Goal: Use online tool/utility: Utilize a website feature to perform a specific function

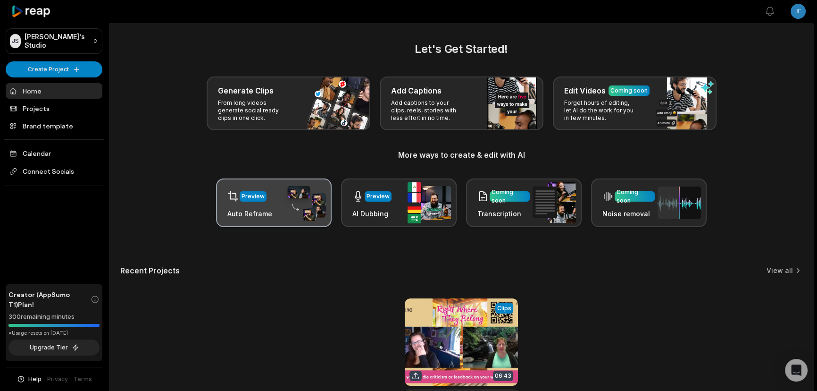
click at [278, 198] on div "Preview Auto Reframe" at bounding box center [274, 202] width 116 height 49
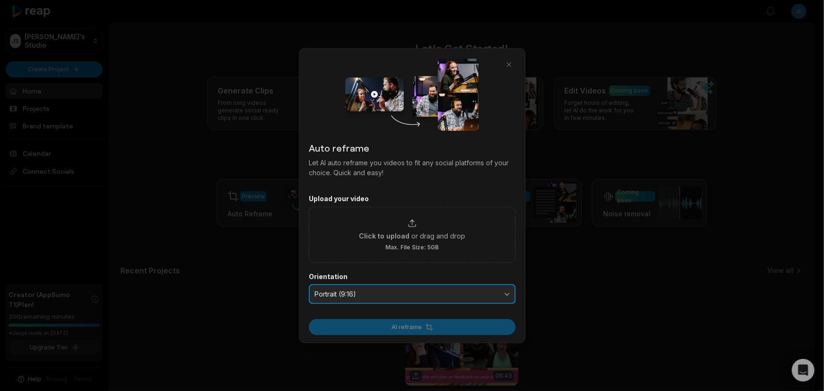
click at [424, 289] on button "Portrait (9:16)" at bounding box center [412, 294] width 207 height 20
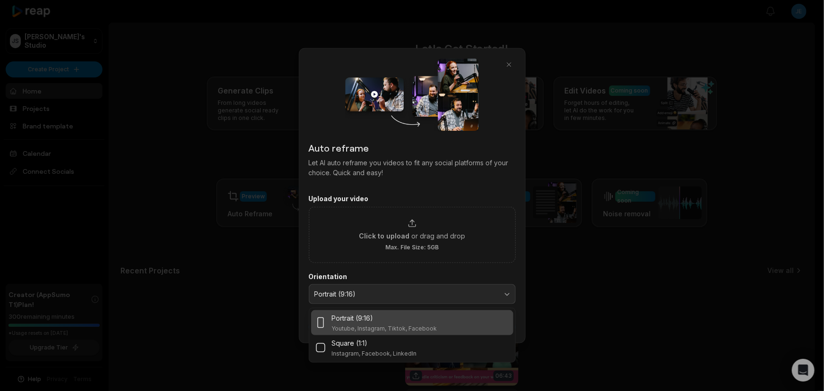
click at [691, 266] on div at bounding box center [412, 195] width 824 height 391
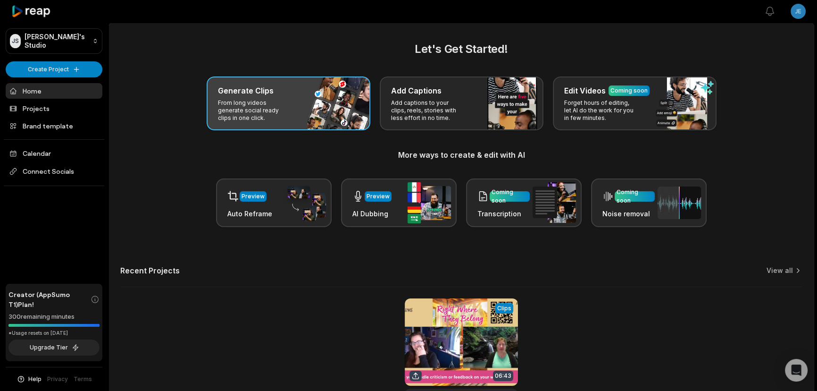
click at [272, 113] on p "From long videos generate social ready clips in one click." at bounding box center [254, 110] width 73 height 23
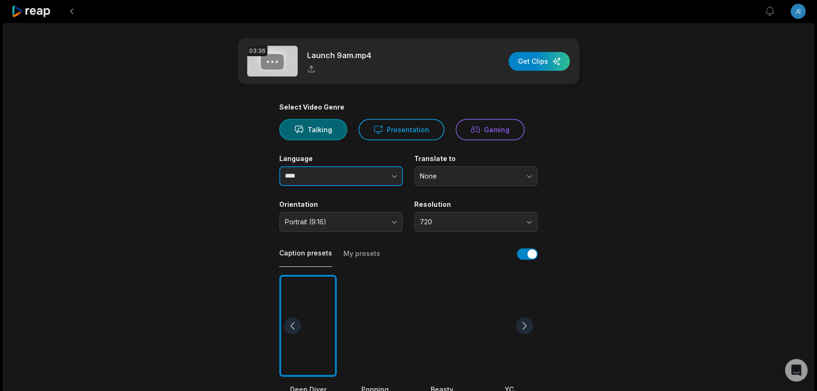
click at [346, 177] on input "****" at bounding box center [341, 176] width 124 height 20
click at [455, 180] on button "None" at bounding box center [476, 176] width 124 height 20
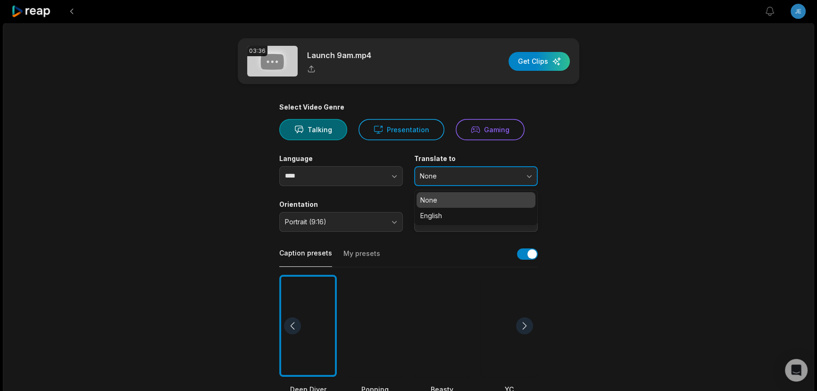
click at [455, 180] on button "None" at bounding box center [476, 176] width 124 height 20
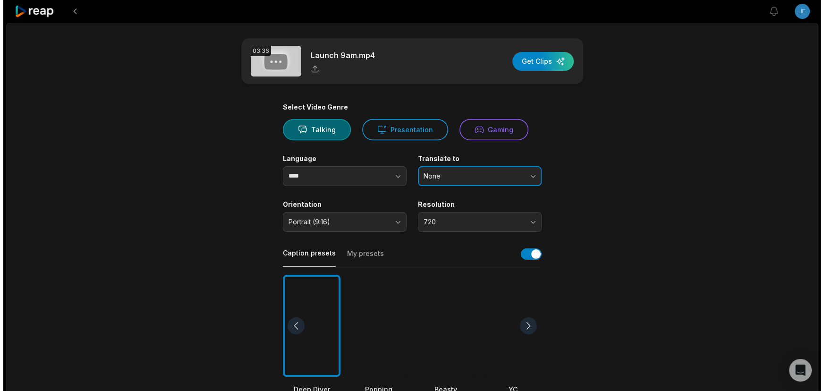
scroll to position [42, 0]
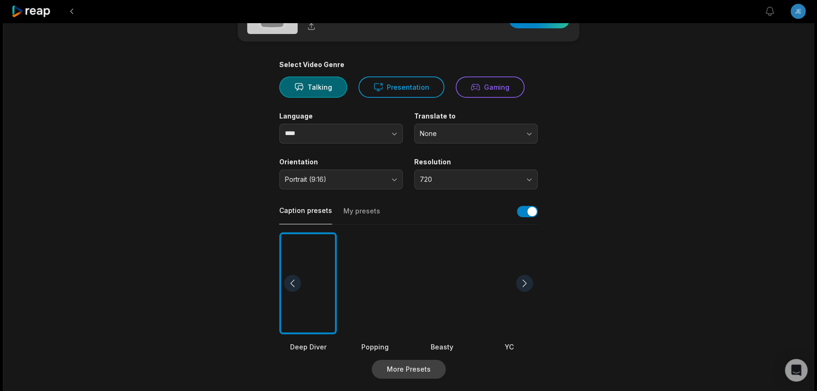
click at [425, 367] on button "More Presets" at bounding box center [409, 369] width 74 height 19
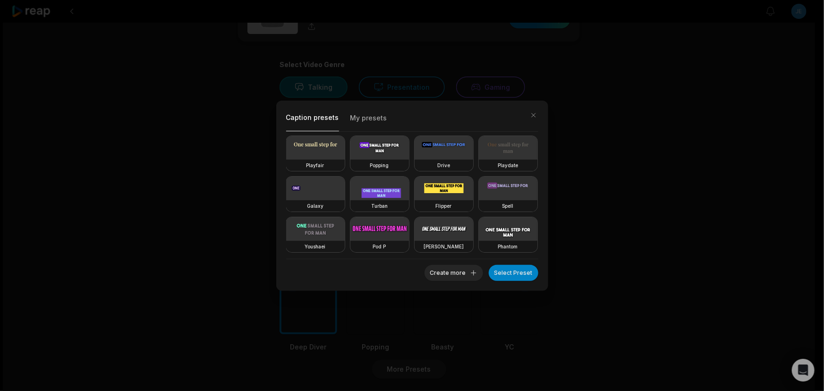
scroll to position [163, 0]
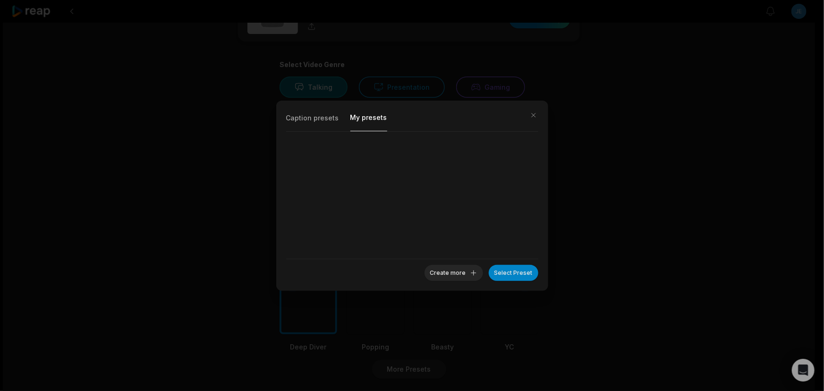
click at [371, 115] on button "My presets" at bounding box center [368, 120] width 37 height 21
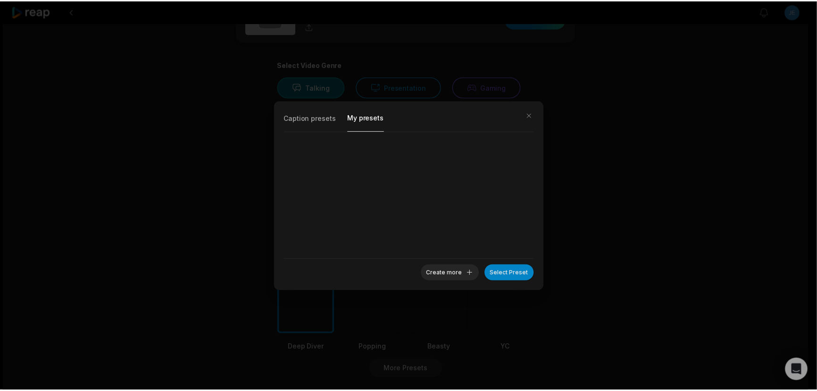
scroll to position [0, 0]
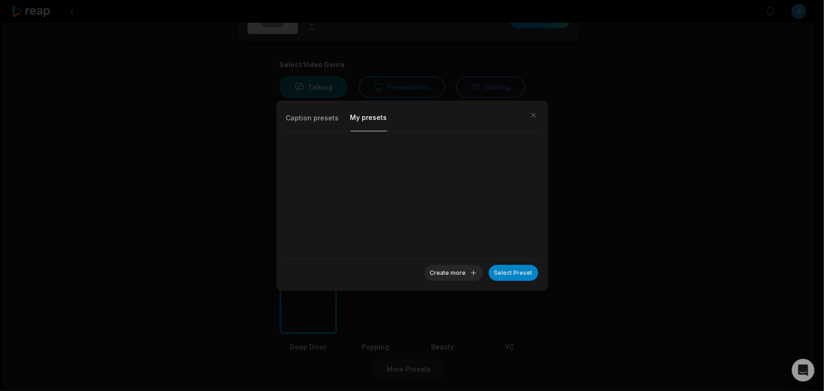
click at [387, 145] on div at bounding box center [412, 195] width 252 height 127
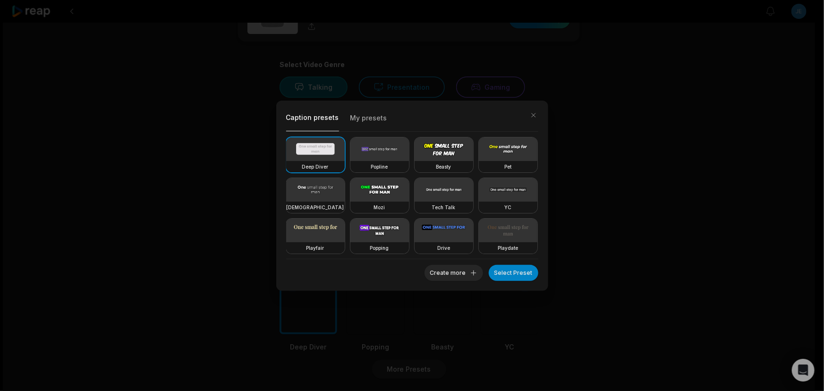
click at [311, 116] on button "Caption presets" at bounding box center [312, 120] width 53 height 21
click at [345, 236] on video at bounding box center [315, 231] width 59 height 24
click at [512, 276] on button "Select Preset" at bounding box center [513, 273] width 50 height 16
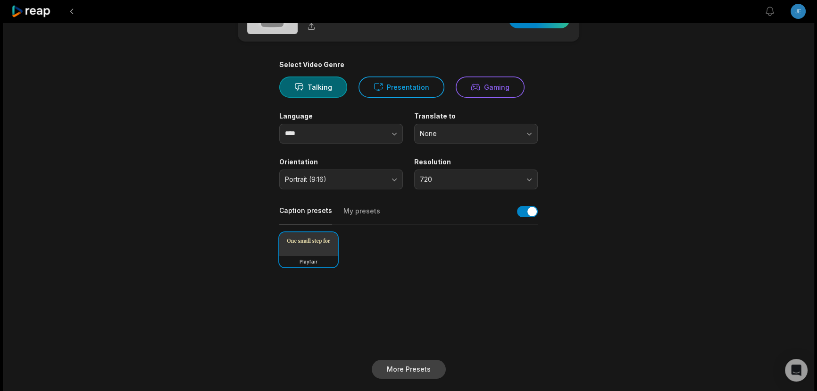
click at [428, 367] on button "More Presets" at bounding box center [409, 369] width 74 height 19
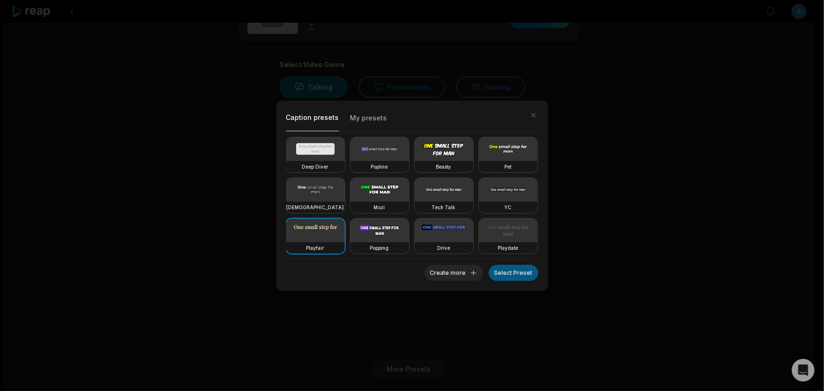
click at [513, 270] on button "Select Preset" at bounding box center [513, 273] width 50 height 16
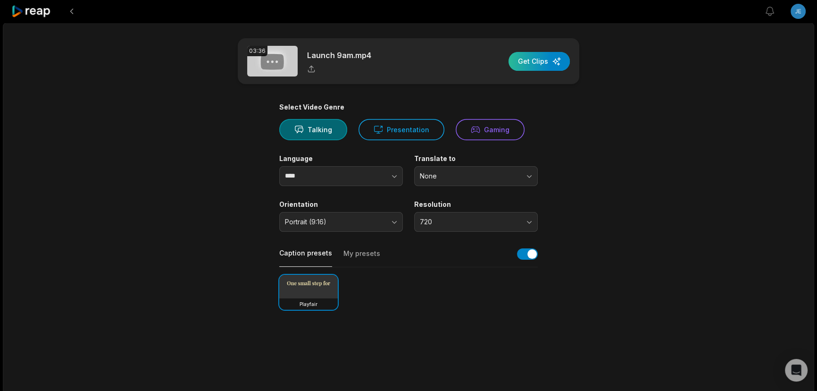
click at [539, 59] on div "button" at bounding box center [539, 61] width 61 height 19
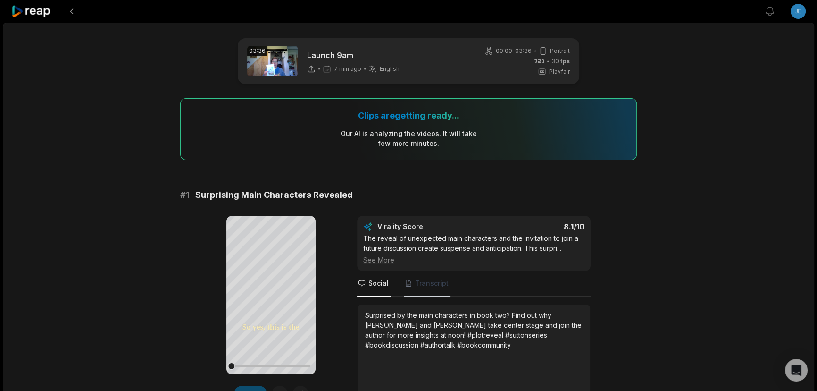
click at [425, 280] on span "Transcript" at bounding box center [432, 282] width 34 height 9
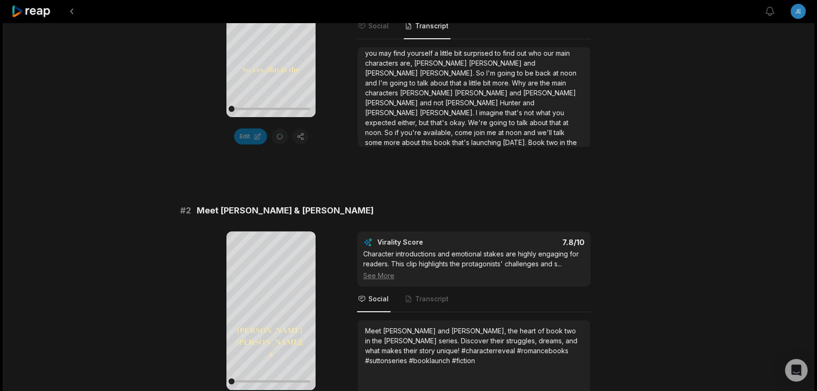
scroll to position [300, 0]
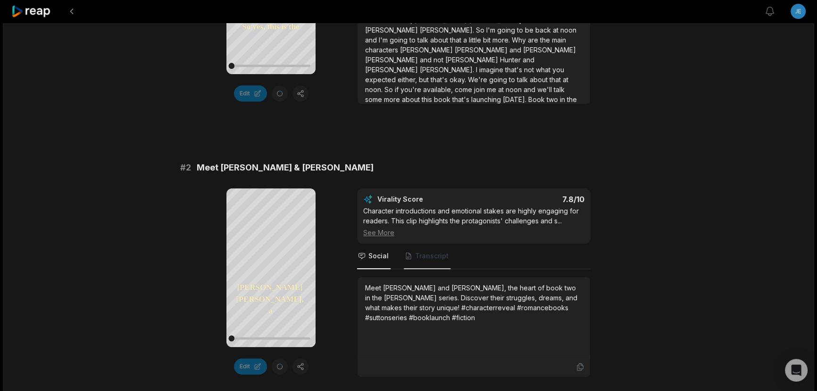
click at [434, 255] on span "Transcript" at bounding box center [432, 255] width 34 height 9
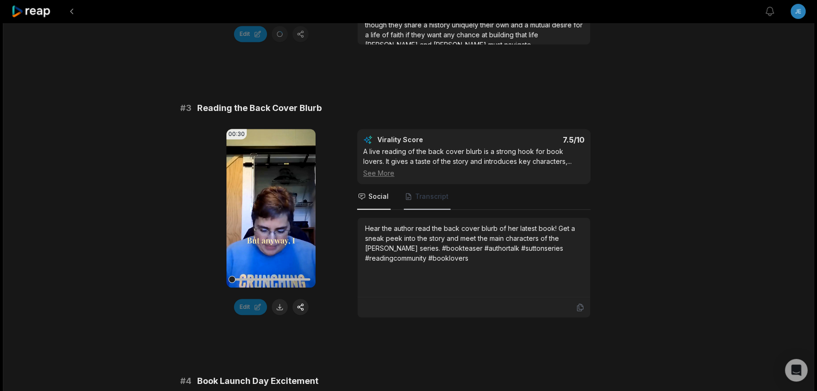
scroll to position [643, 0]
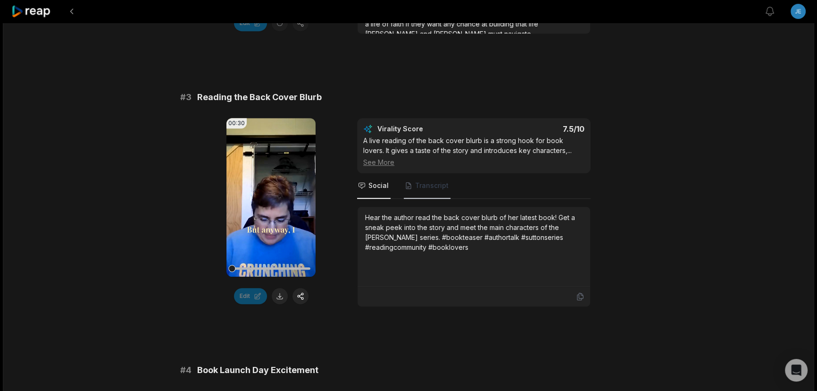
click at [433, 188] on span "Transcript" at bounding box center [432, 185] width 34 height 9
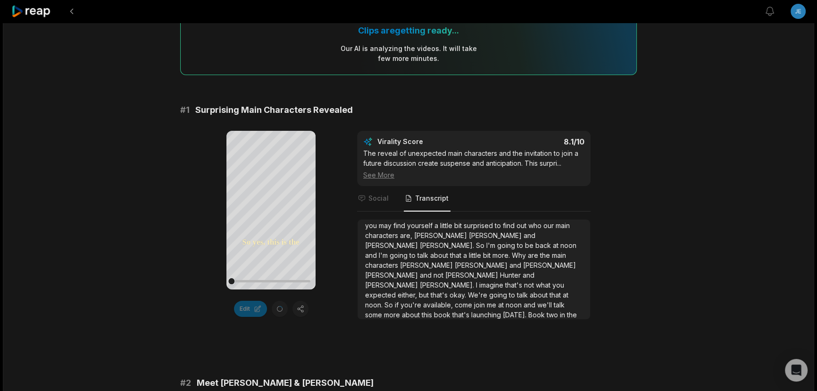
scroll to position [85, 0]
click at [389, 174] on div "See More" at bounding box center [473, 174] width 221 height 10
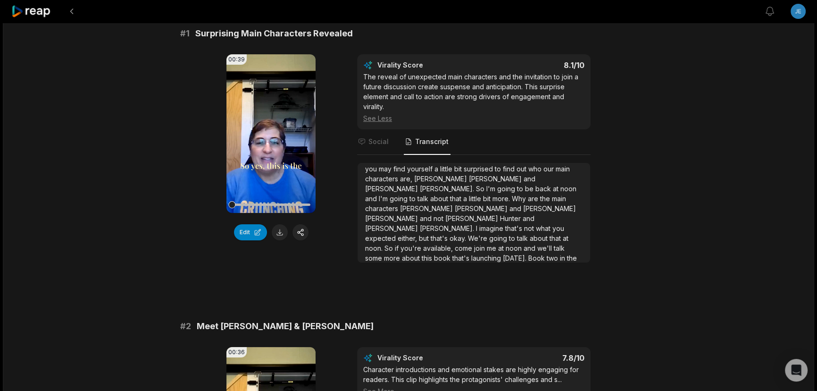
scroll to position [9, 0]
